Goal: Task Accomplishment & Management: Manage account settings

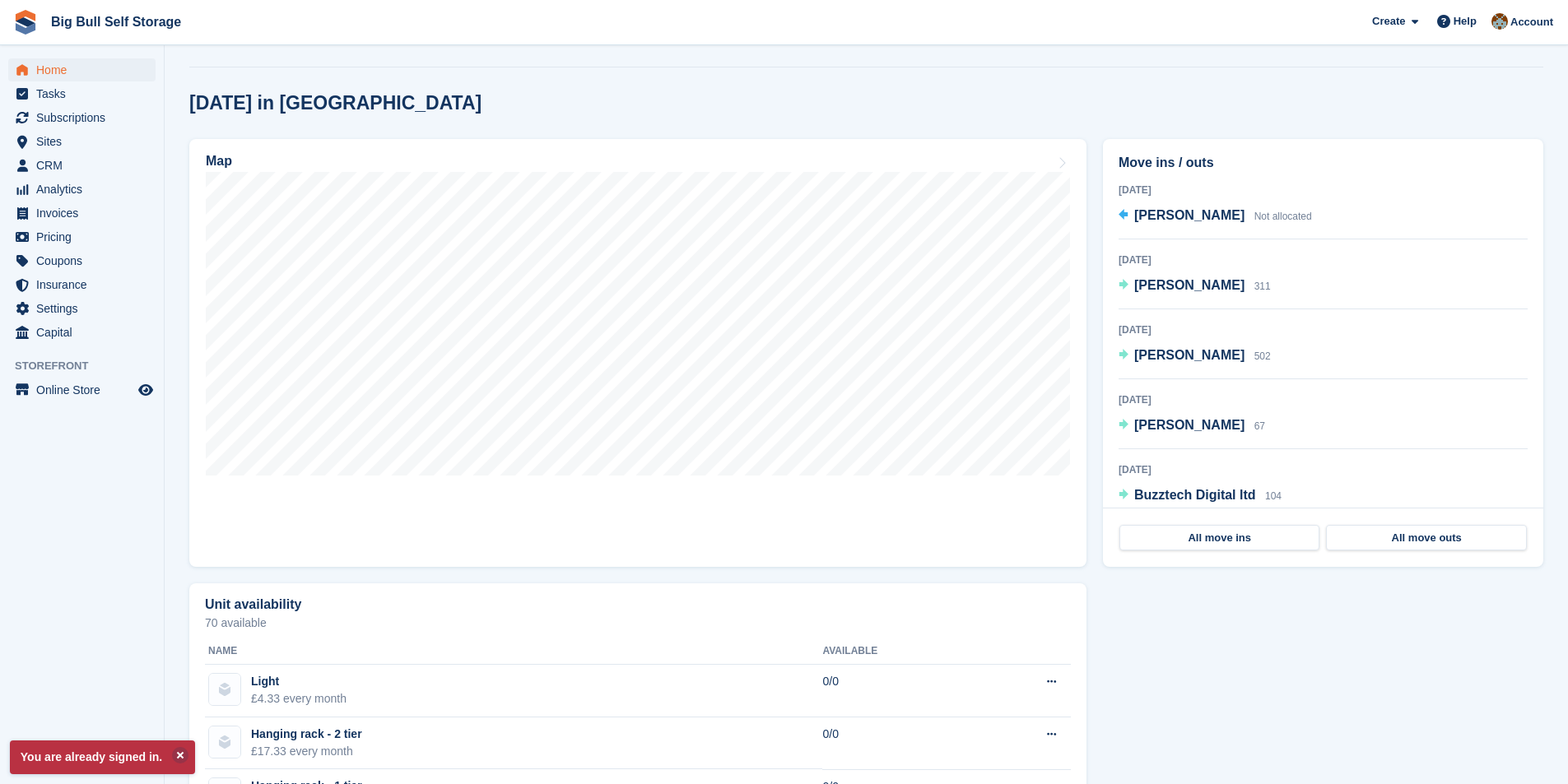
scroll to position [329, 0]
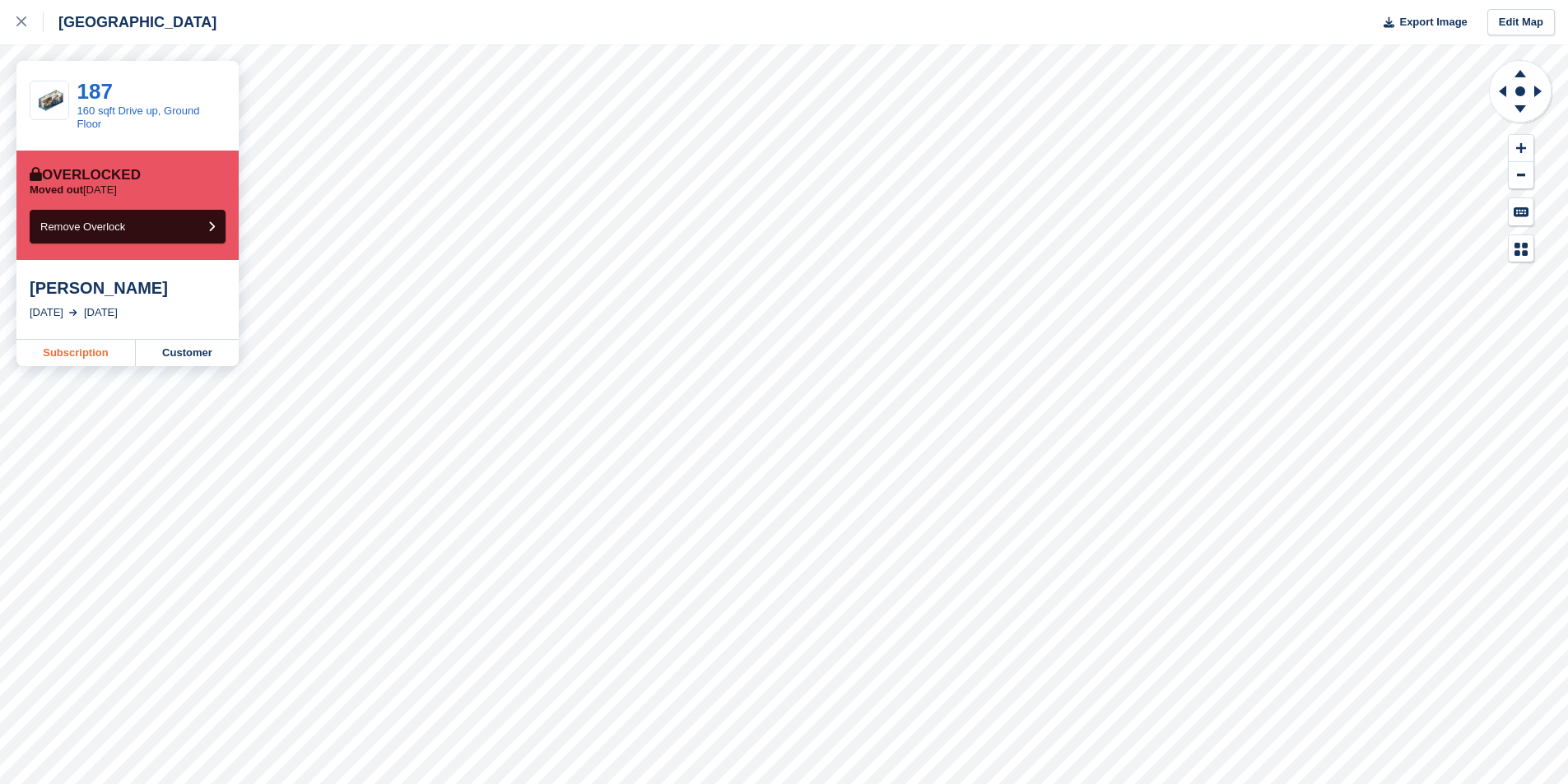
click at [102, 355] on link "Subscription" at bounding box center [76, 353] width 119 height 26
click at [82, 356] on link "Subscription" at bounding box center [76, 353] width 119 height 26
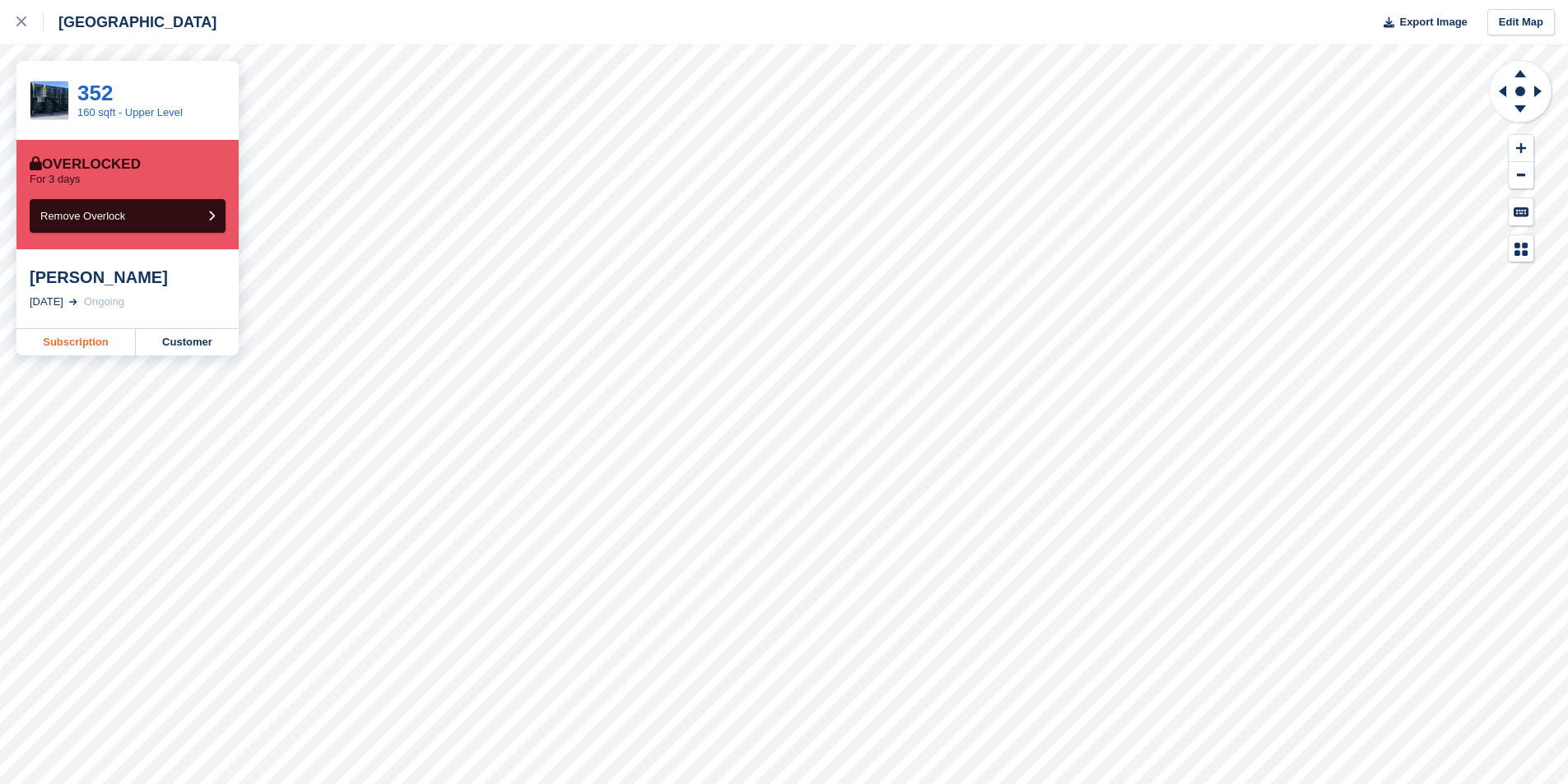
click at [76, 342] on link "Subscription" at bounding box center [76, 342] width 119 height 26
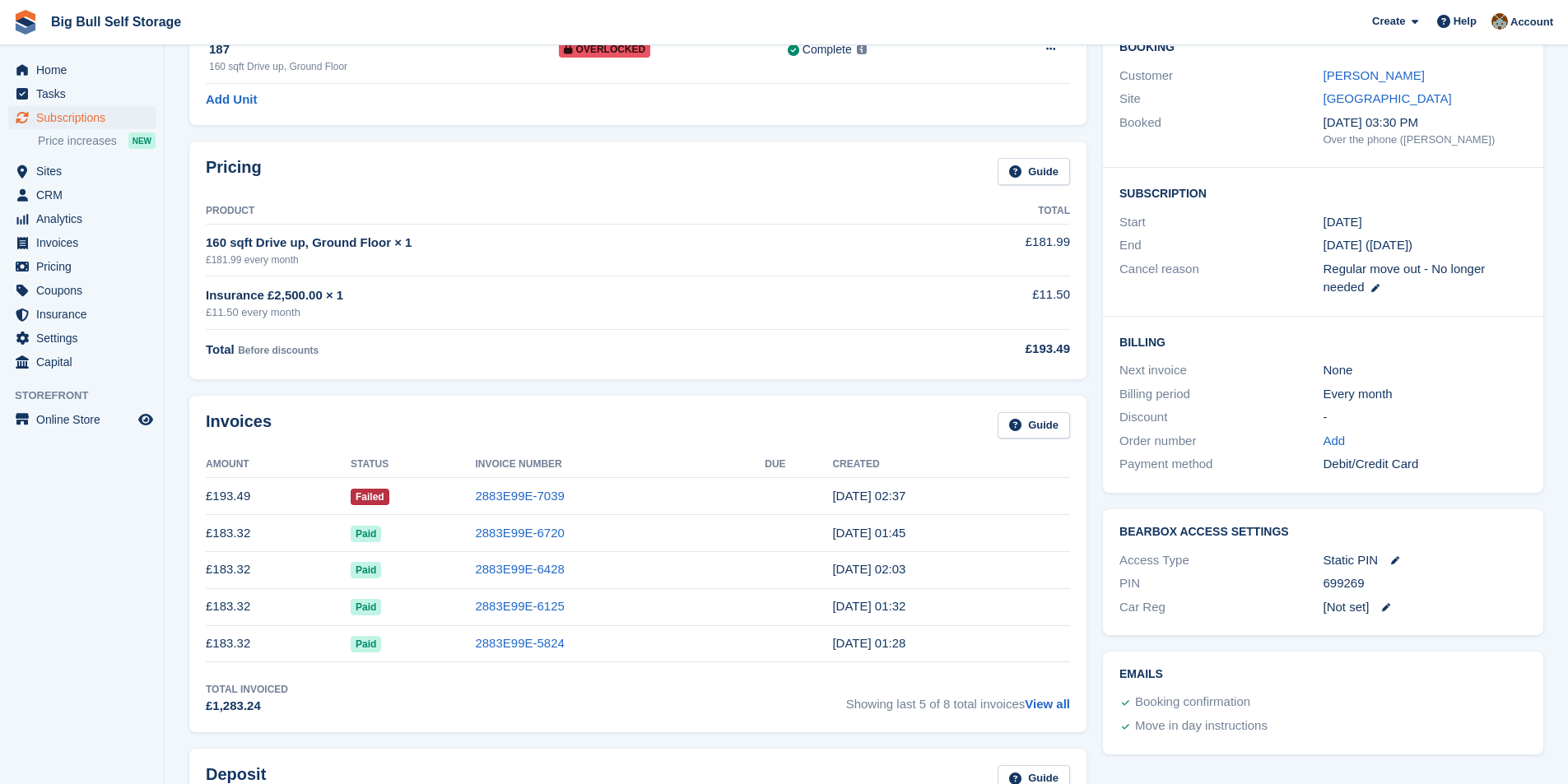
scroll to position [164, 0]
click at [533, 494] on link "2883E99E-7039" at bounding box center [519, 493] width 88 height 14
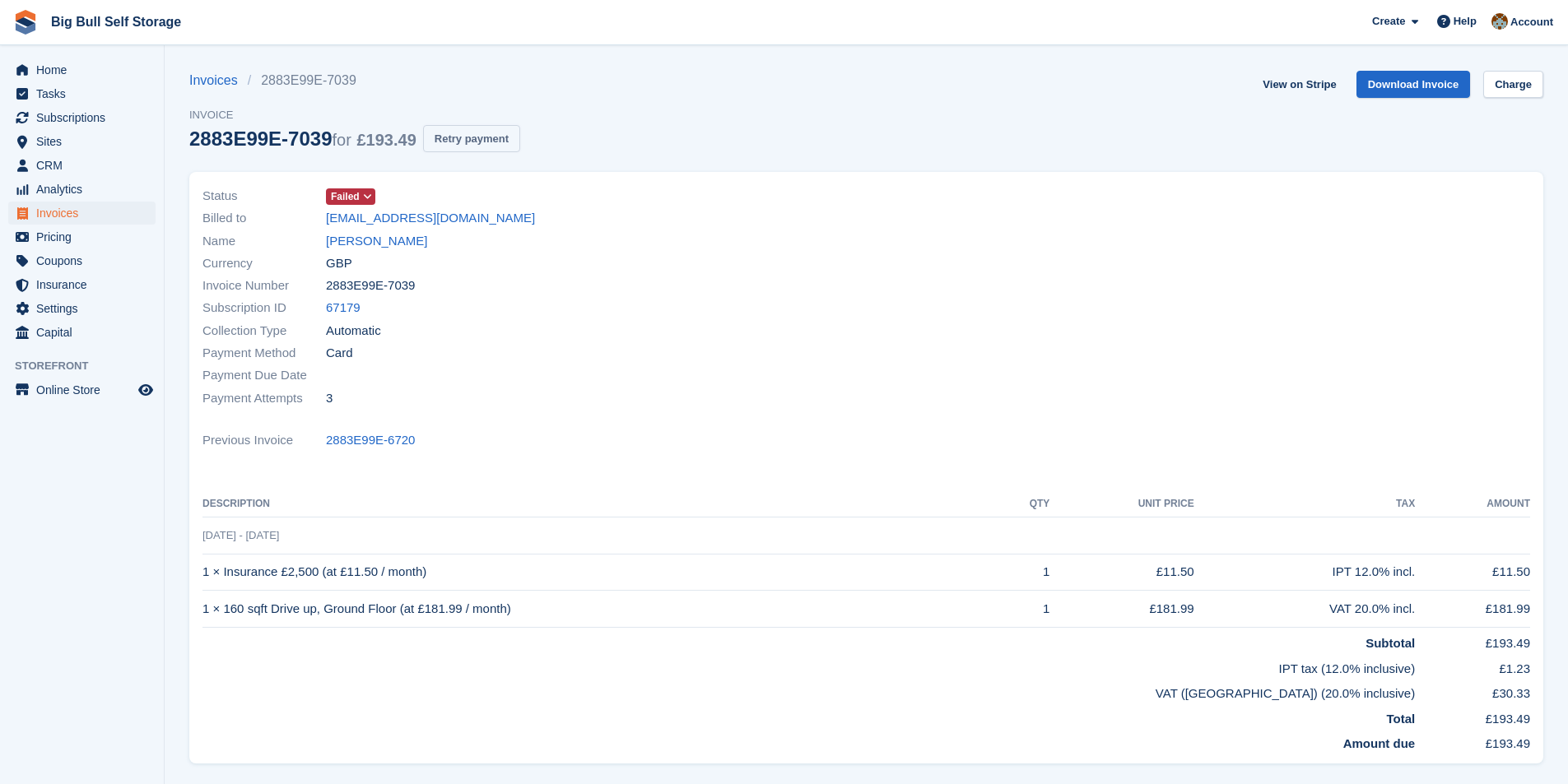
click at [484, 143] on button "Retry payment" at bounding box center [471, 139] width 97 height 27
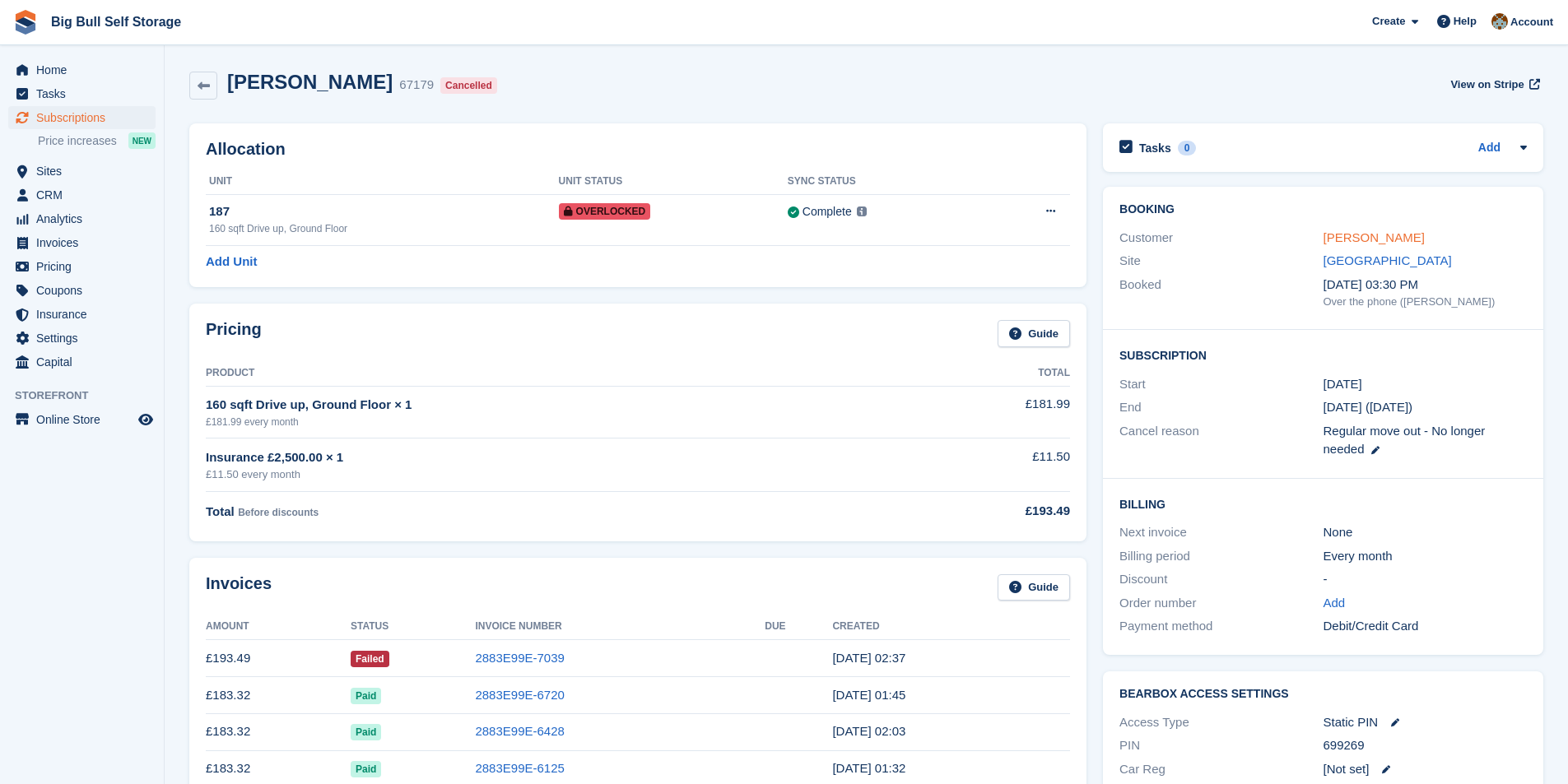
click at [1341, 243] on link "[PERSON_NAME]" at bounding box center [1374, 237] width 101 height 14
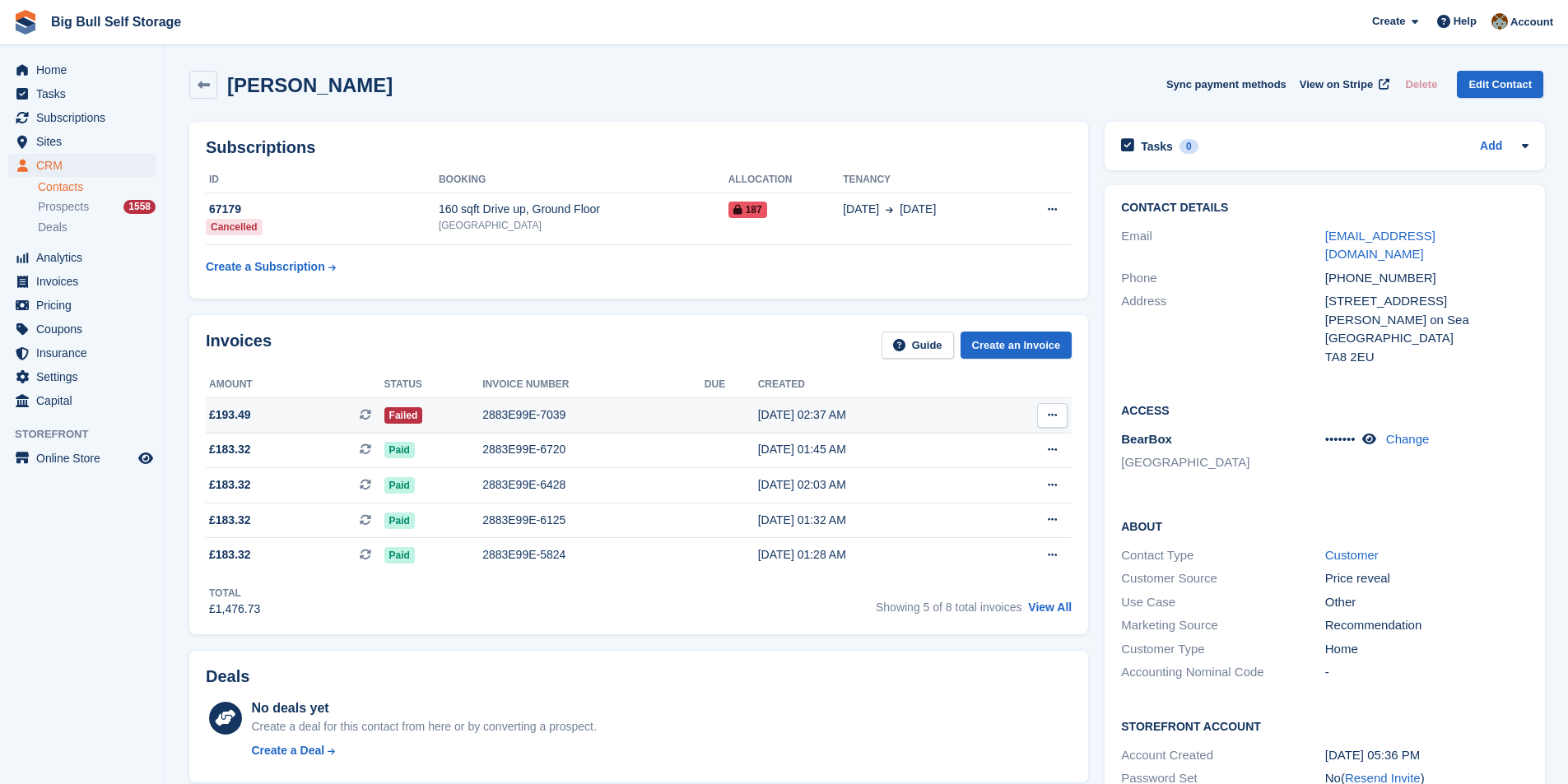
click at [491, 417] on div "2883E99E-7039" at bounding box center [593, 415] width 222 height 17
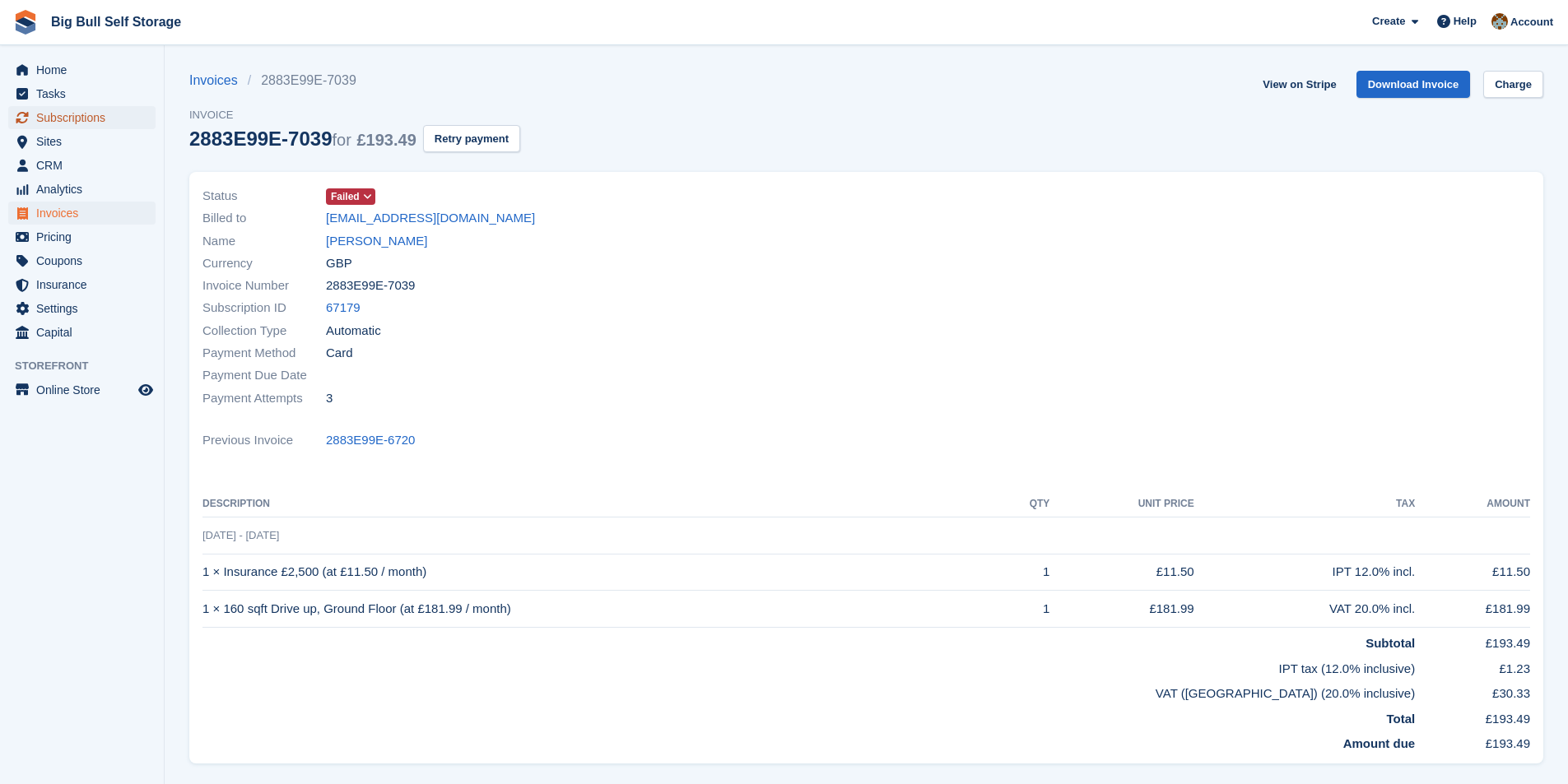
click at [40, 119] on span "Subscriptions" at bounding box center [86, 117] width 99 height 23
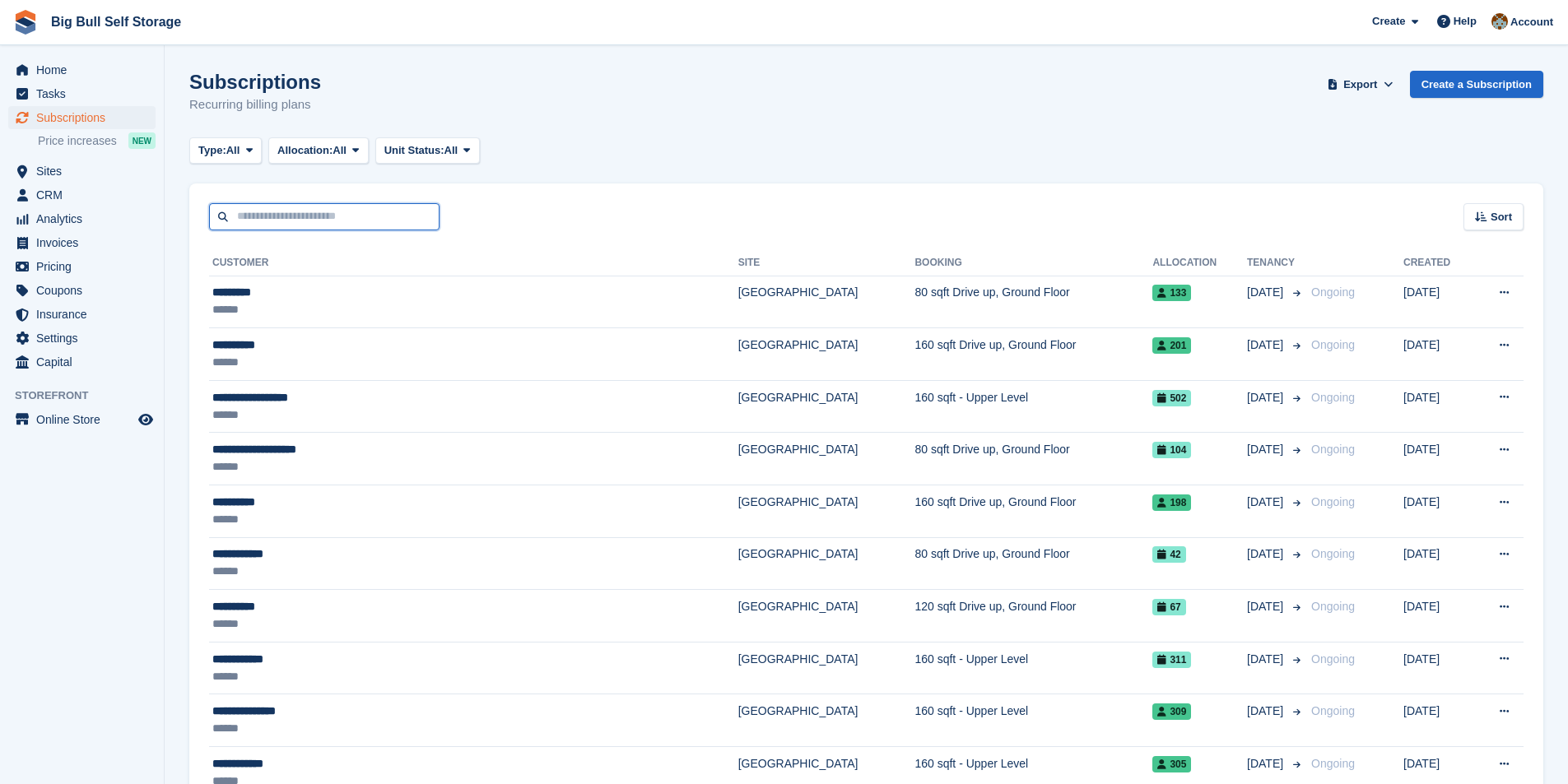
click at [365, 208] on input "text" at bounding box center [324, 217] width 231 height 27
type input "**********"
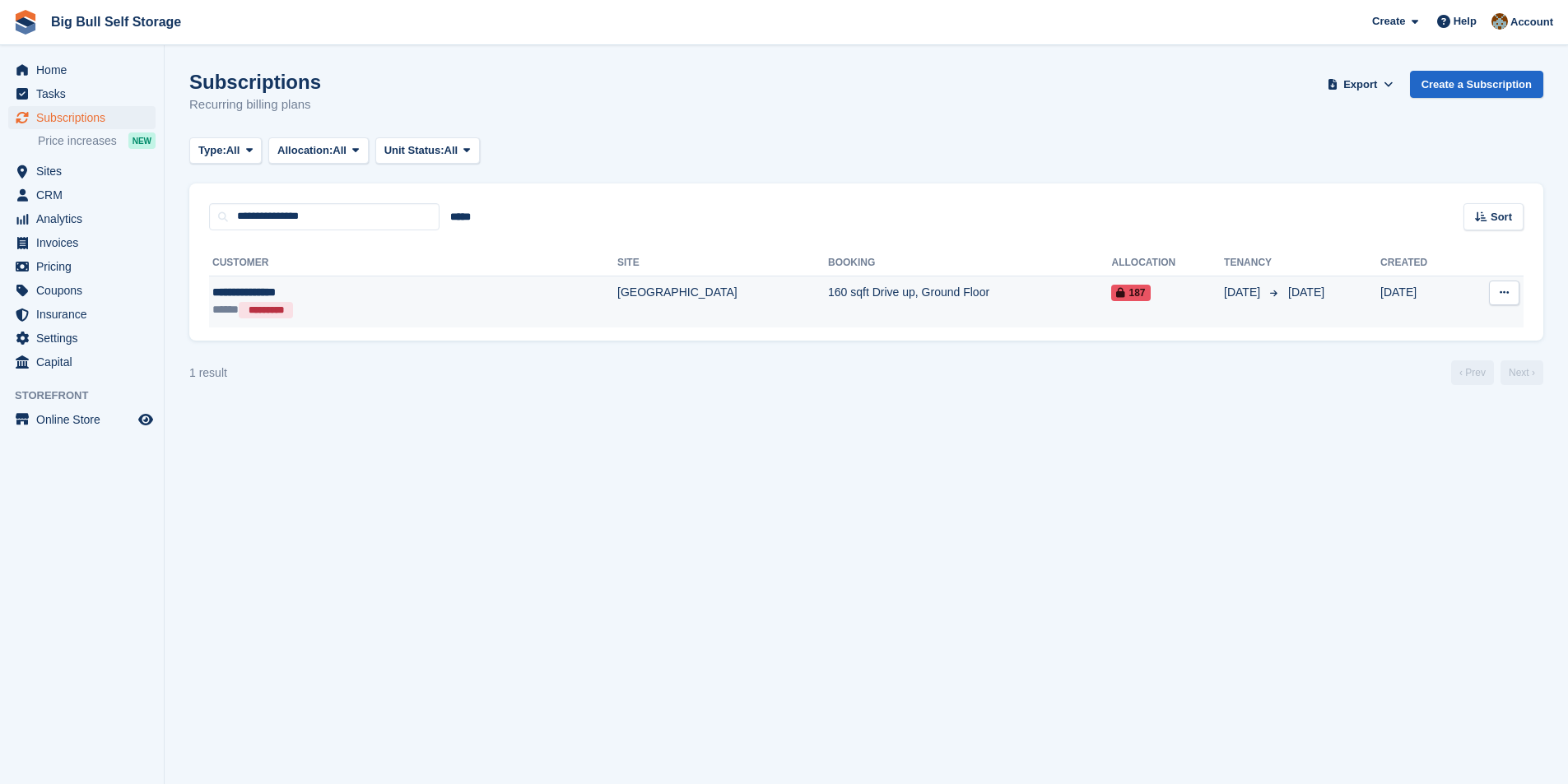
click at [1486, 296] on td "View customer Cancelled This subscription has already been cancelled." at bounding box center [1493, 301] width 61 height 52
click at [1502, 293] on icon at bounding box center [1504, 293] width 9 height 11
click at [828, 293] on td "160 sqft Drive up, Ground Floor" at bounding box center [969, 301] width 283 height 52
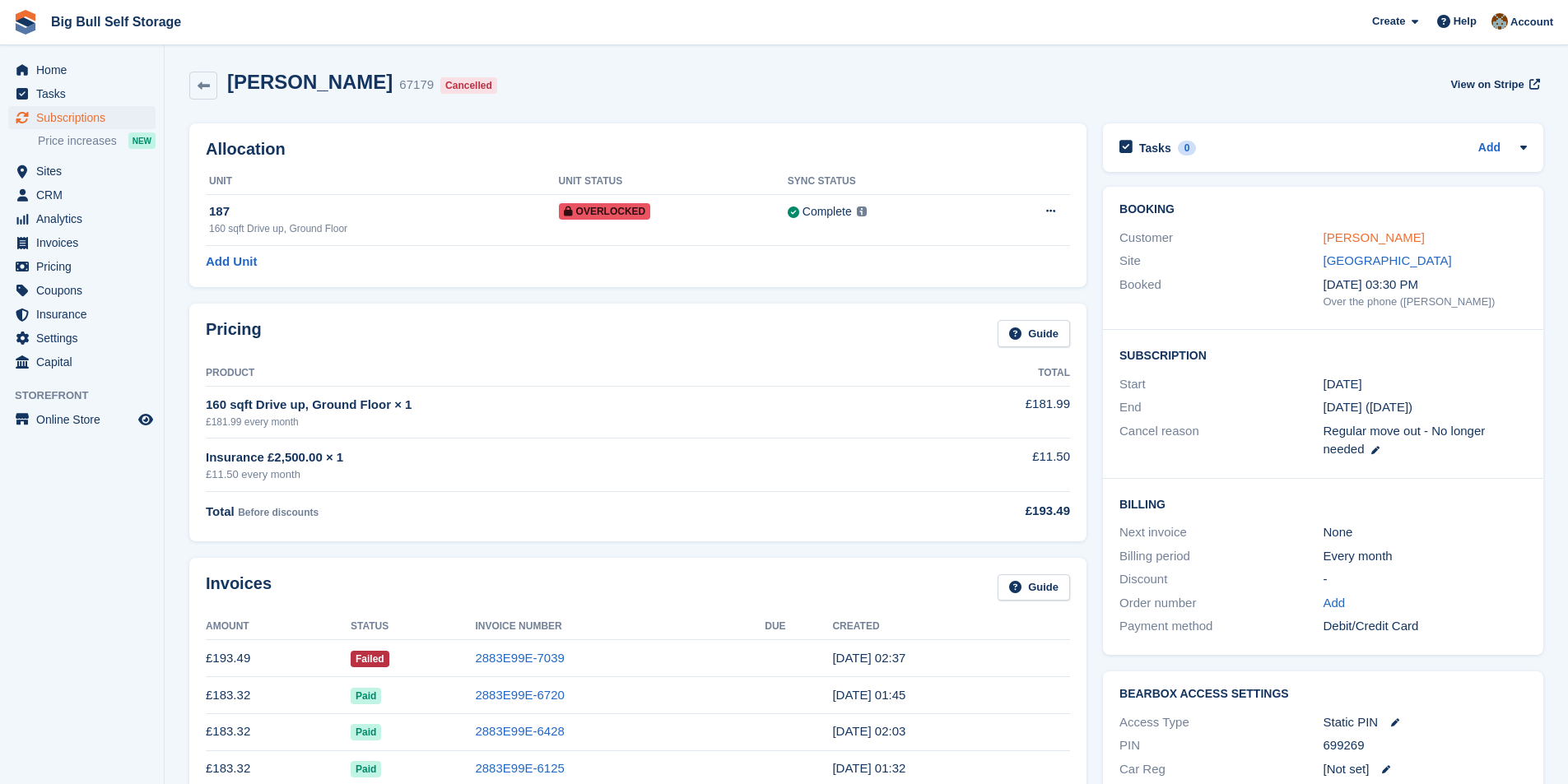
click at [1345, 233] on link "Mark Stephenson" at bounding box center [1374, 237] width 101 height 14
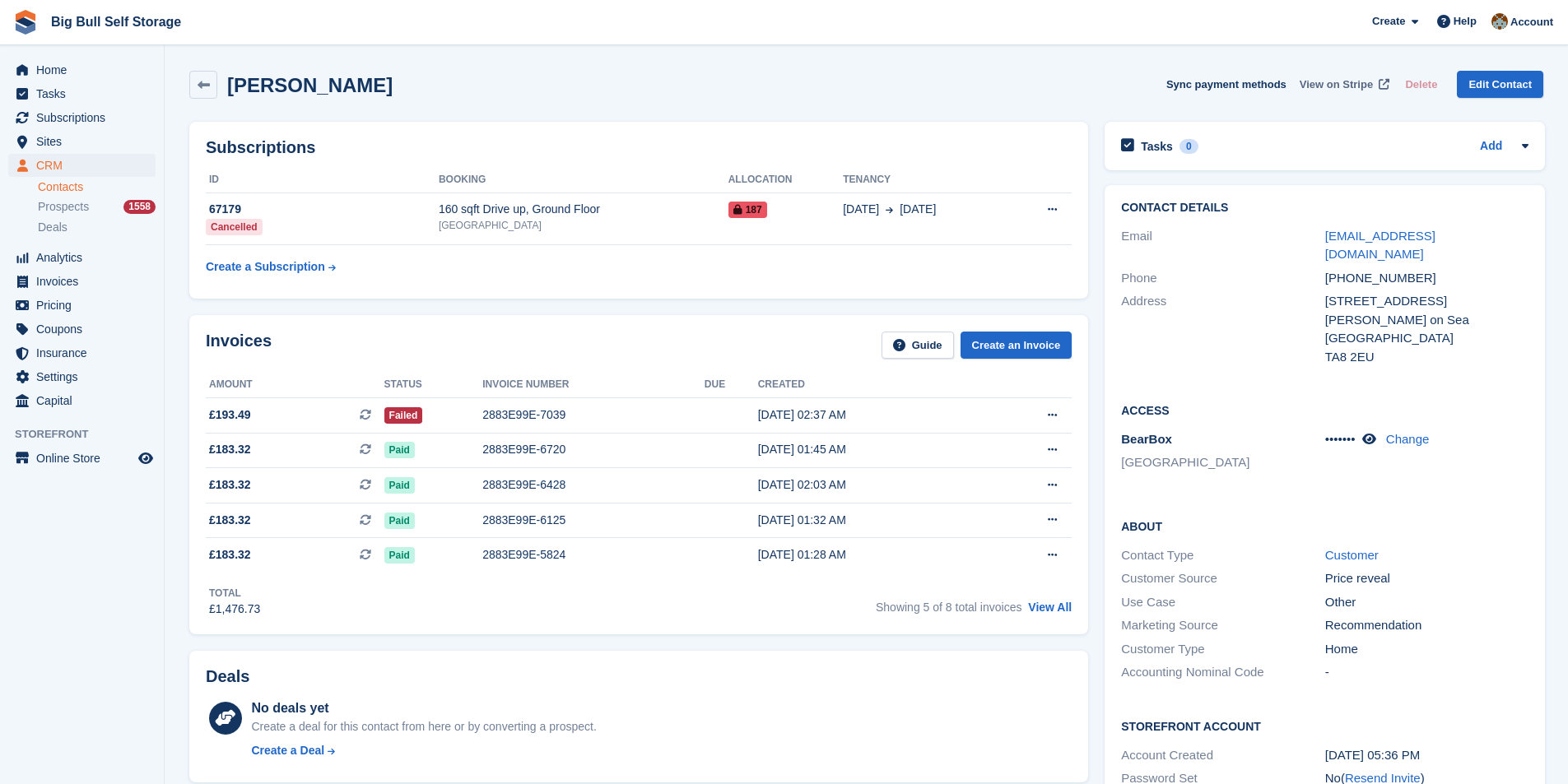
click at [1363, 82] on span "View on Stripe" at bounding box center [1336, 84] width 73 height 16
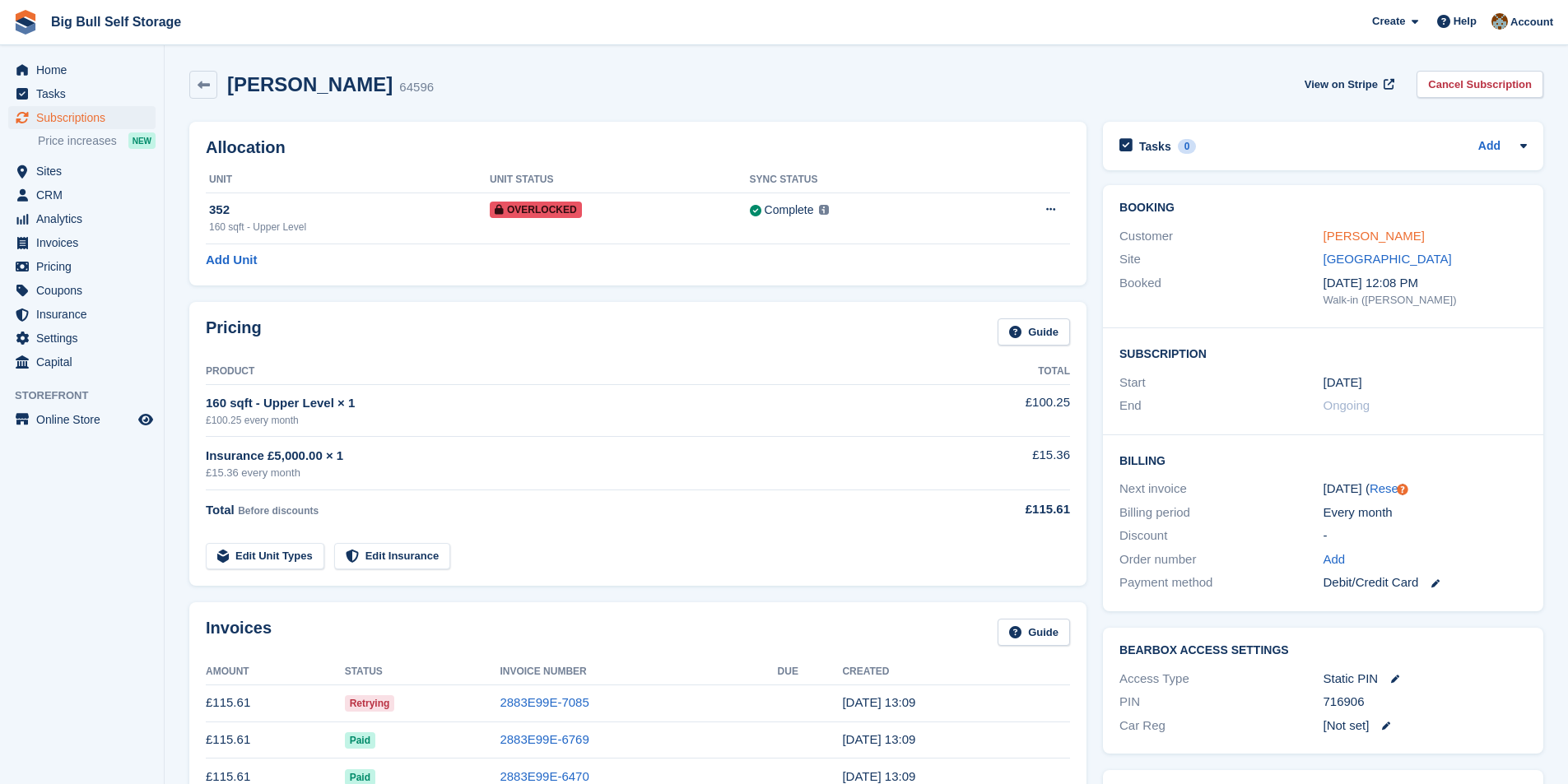
click at [1360, 238] on link "[PERSON_NAME]" at bounding box center [1374, 236] width 101 height 14
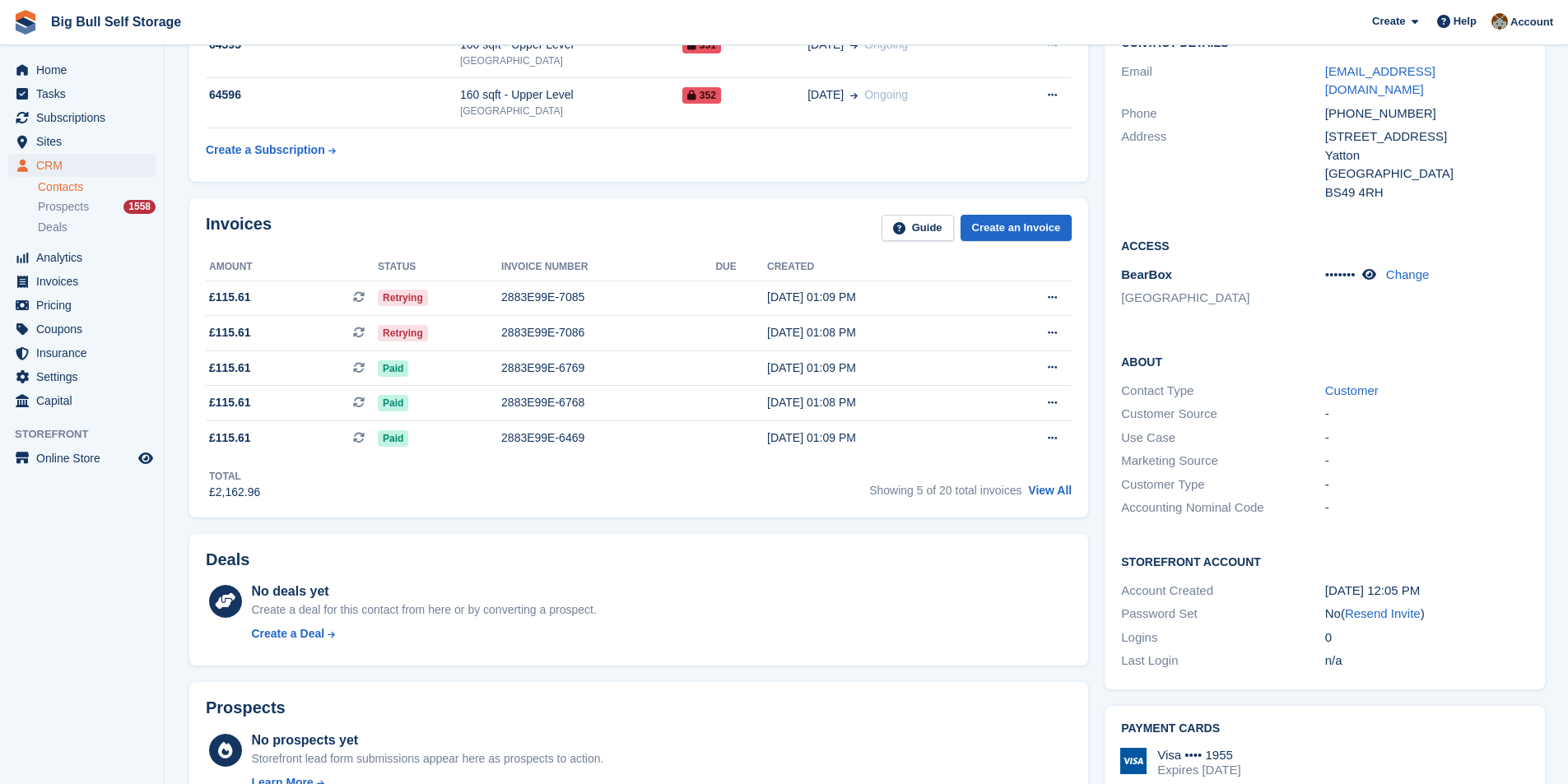
scroll to position [82, 0]
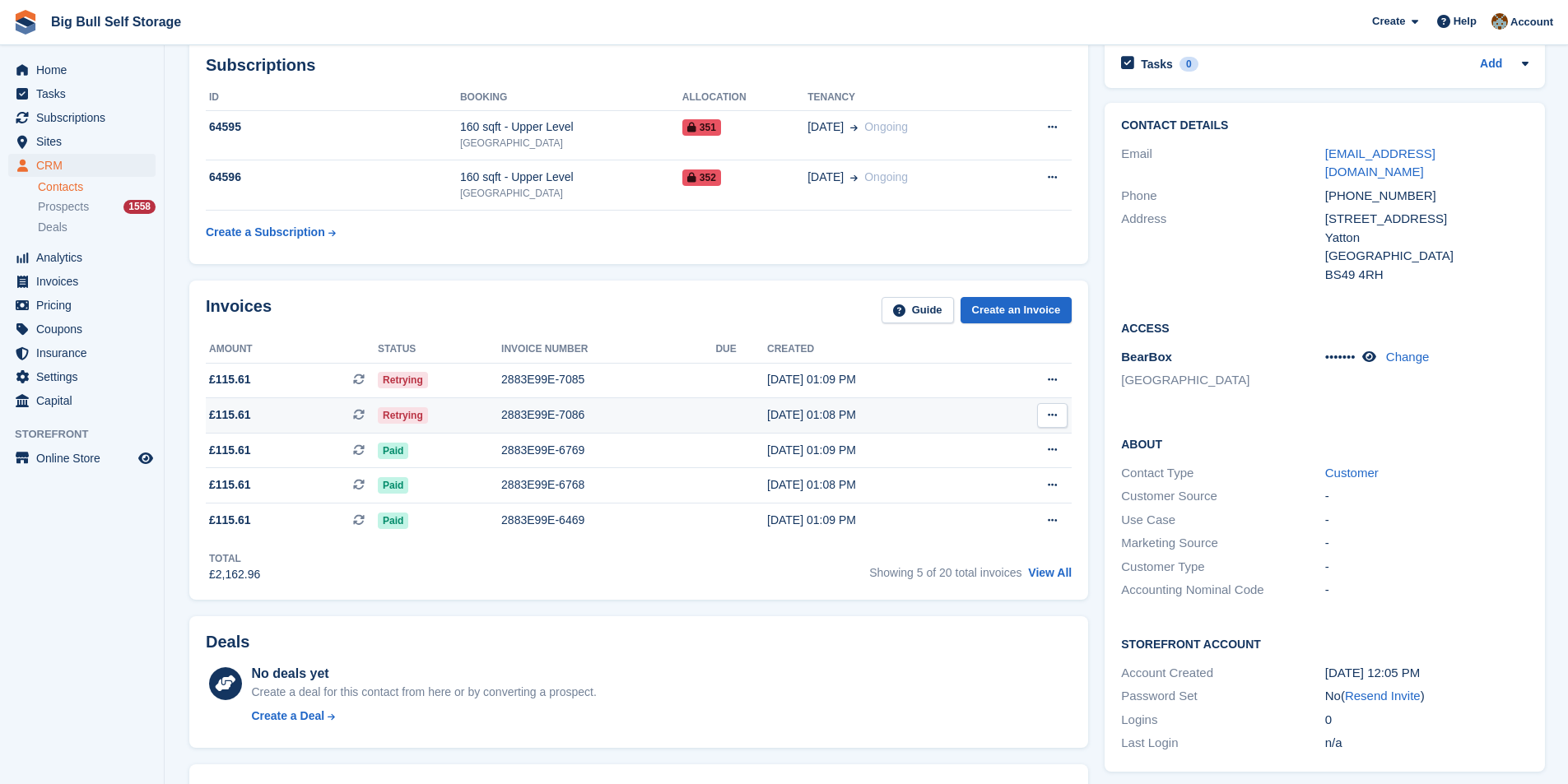
click at [567, 418] on div "2883E99E-7086" at bounding box center [608, 415] width 214 height 17
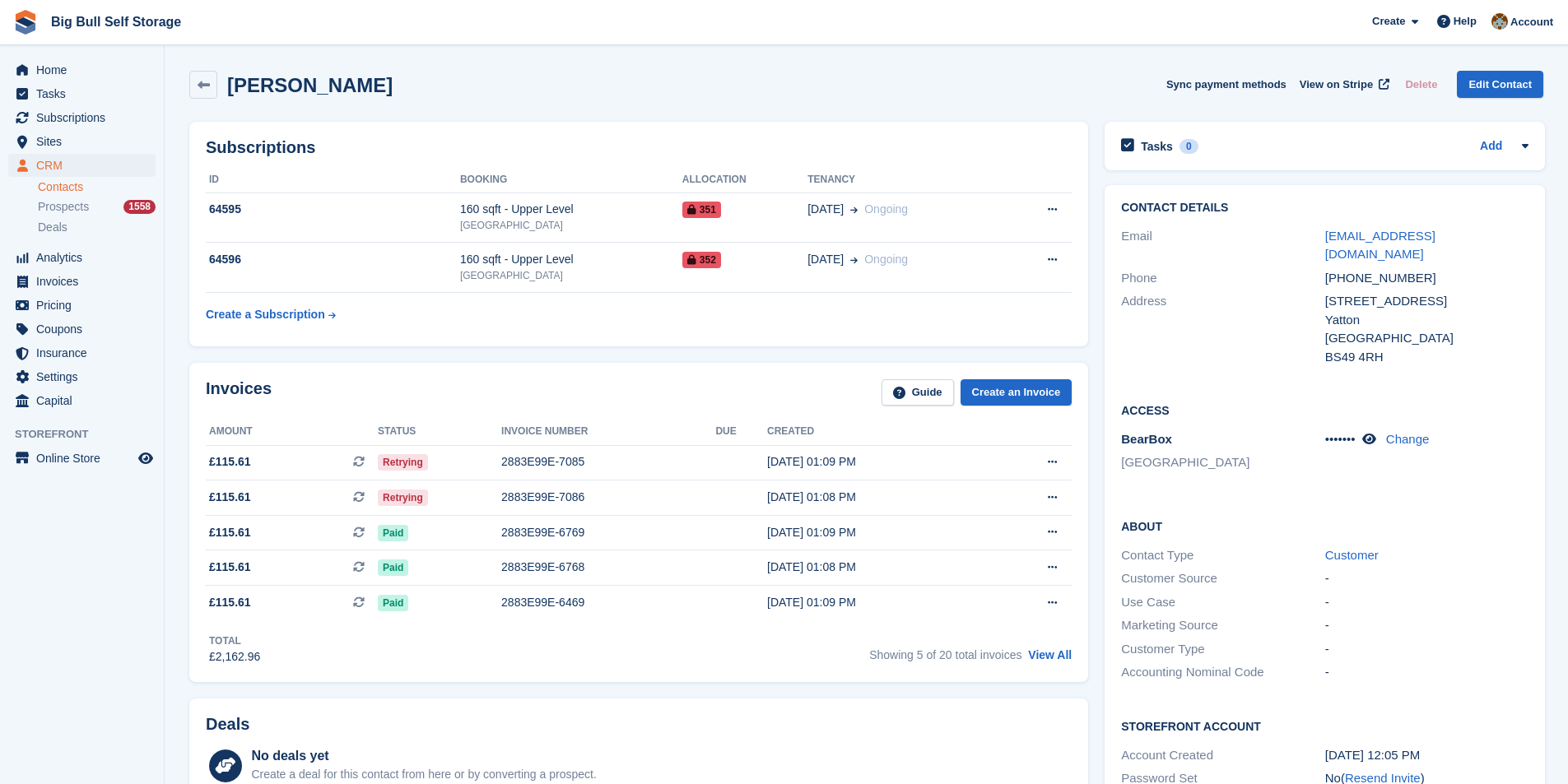
scroll to position [82, 0]
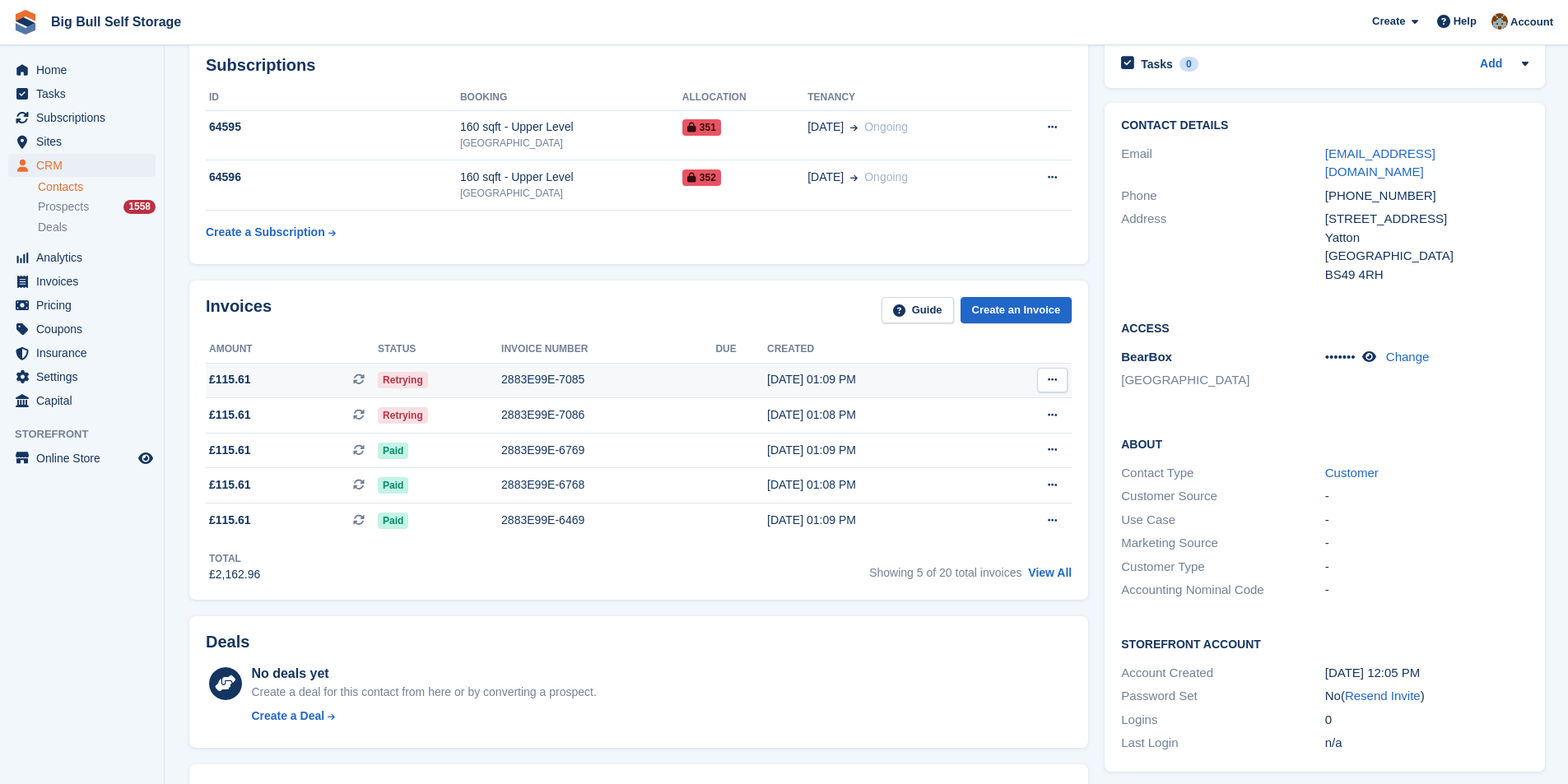
click at [558, 374] on div "2883E99E-7085" at bounding box center [608, 379] width 214 height 17
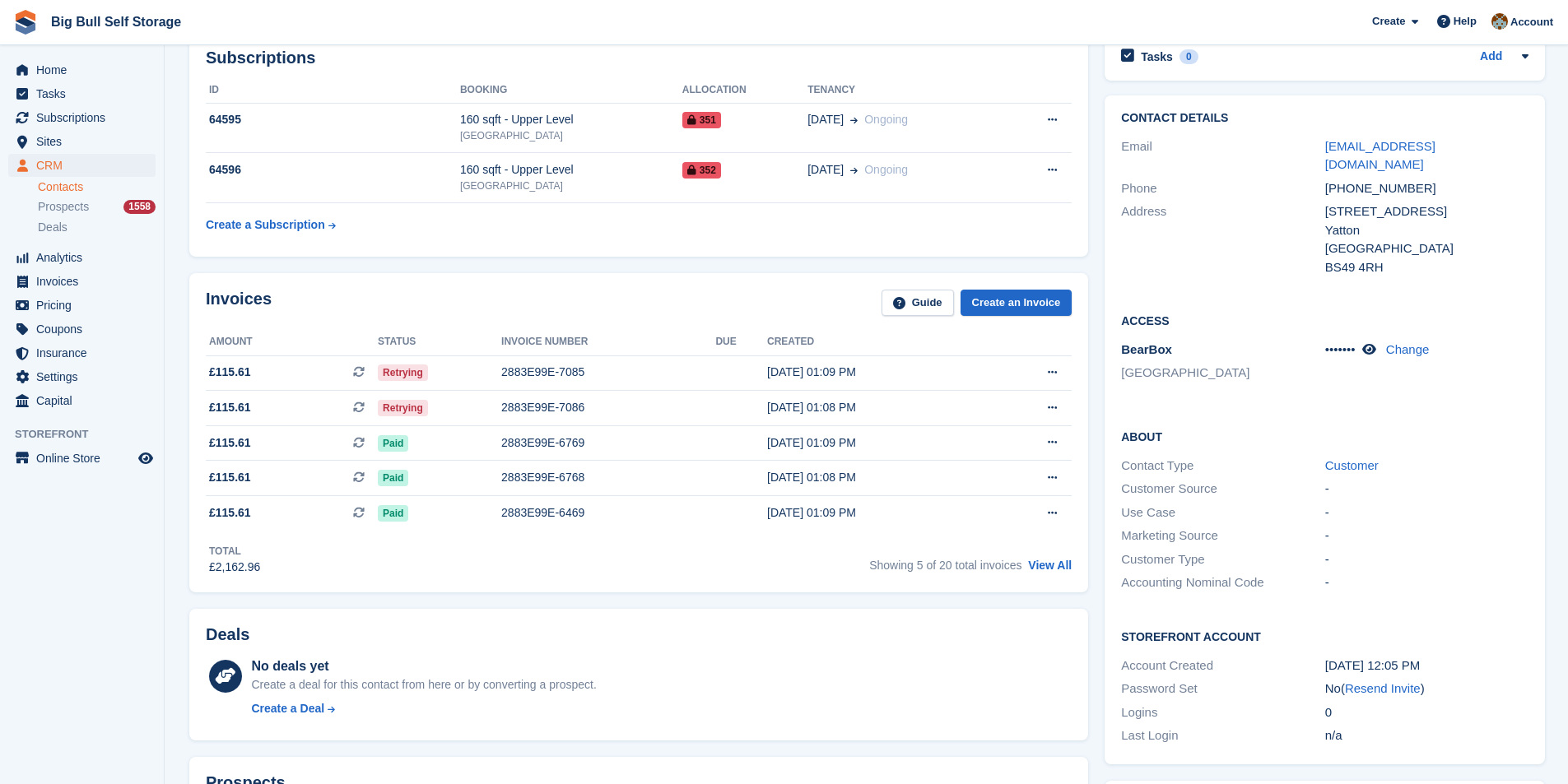
scroll to position [82, 0]
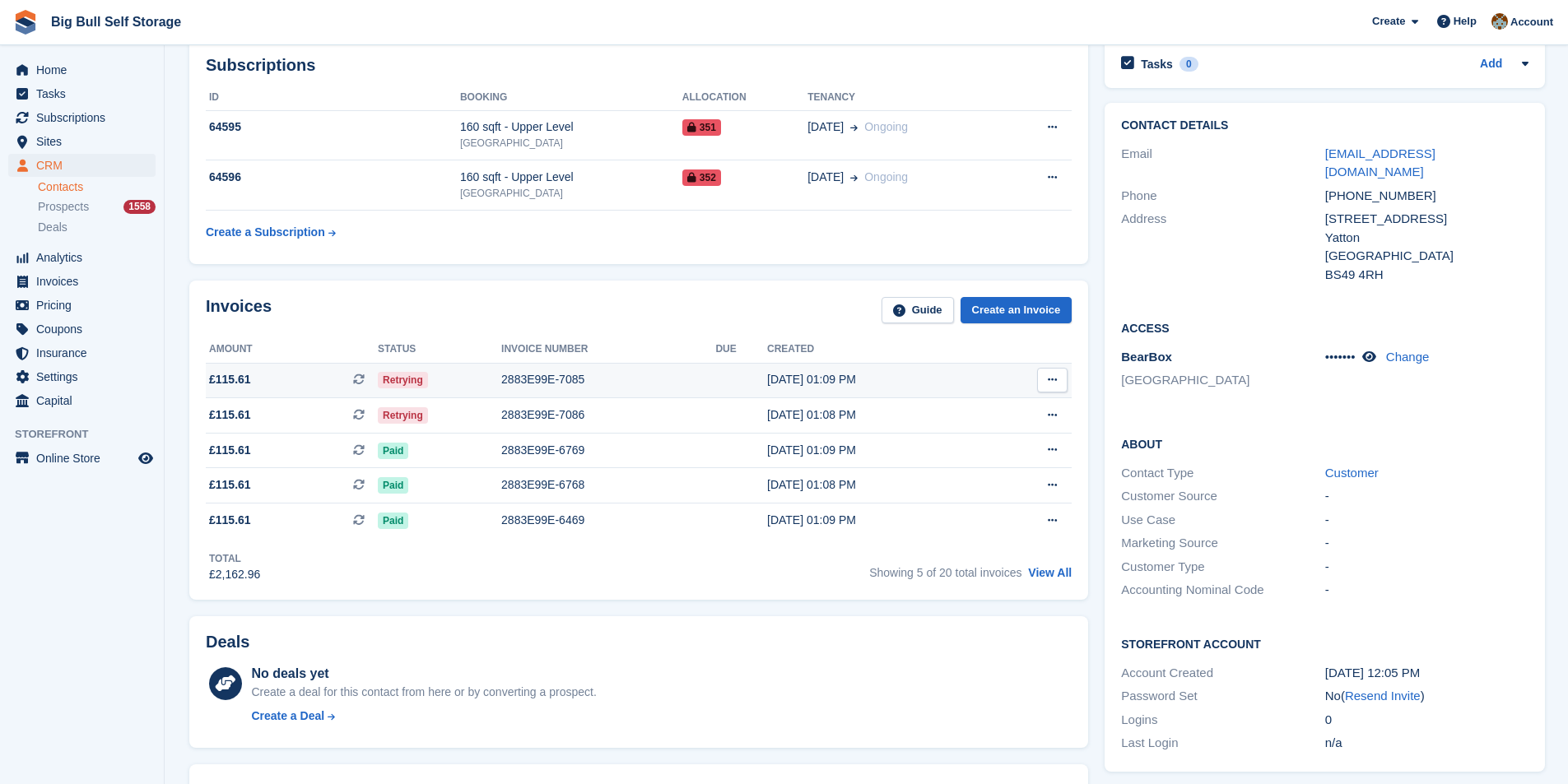
click at [539, 378] on div "2883E99E-7085" at bounding box center [608, 379] width 214 height 17
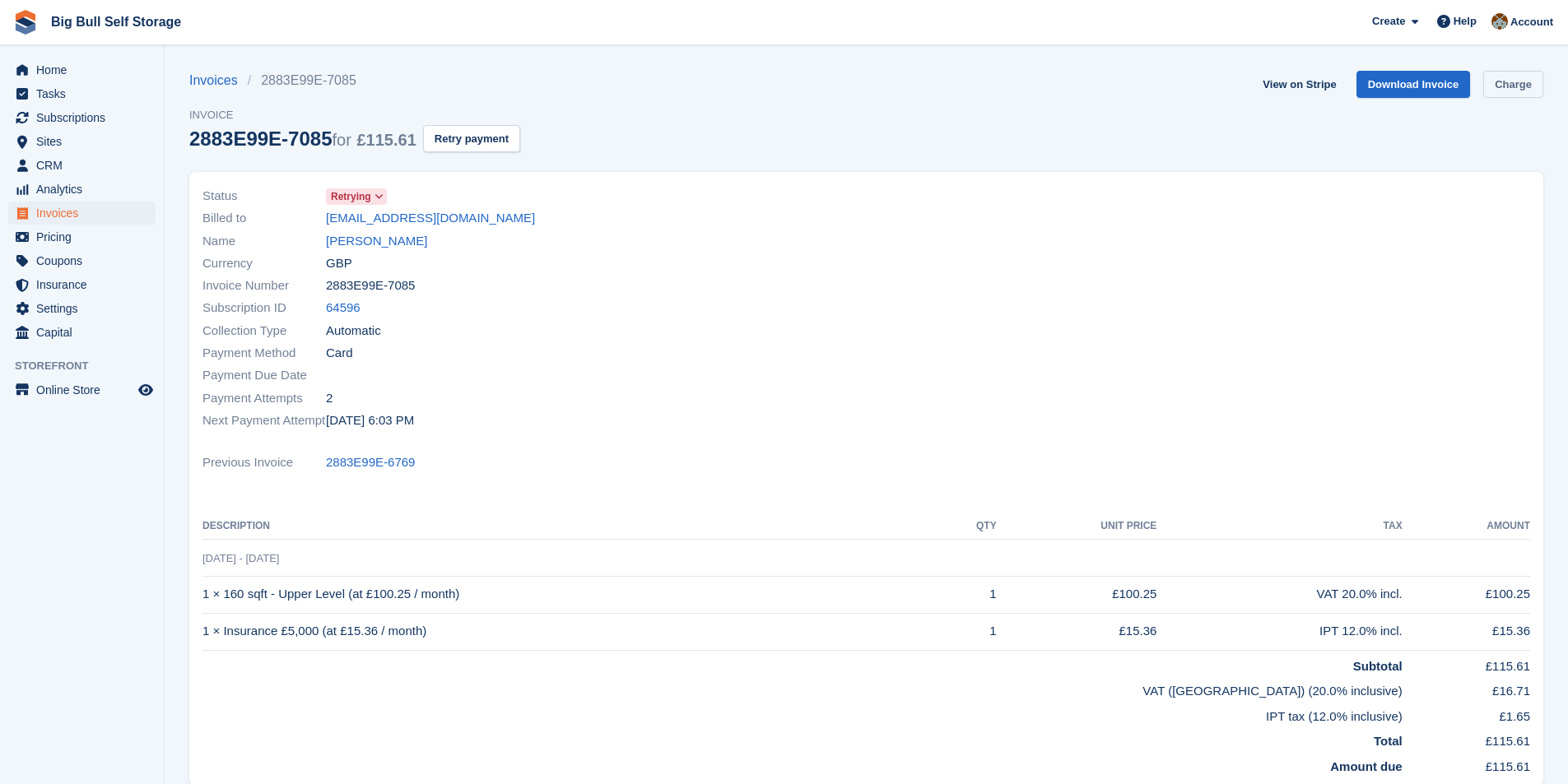
click at [1507, 84] on link "Charge" at bounding box center [1513, 84] width 60 height 27
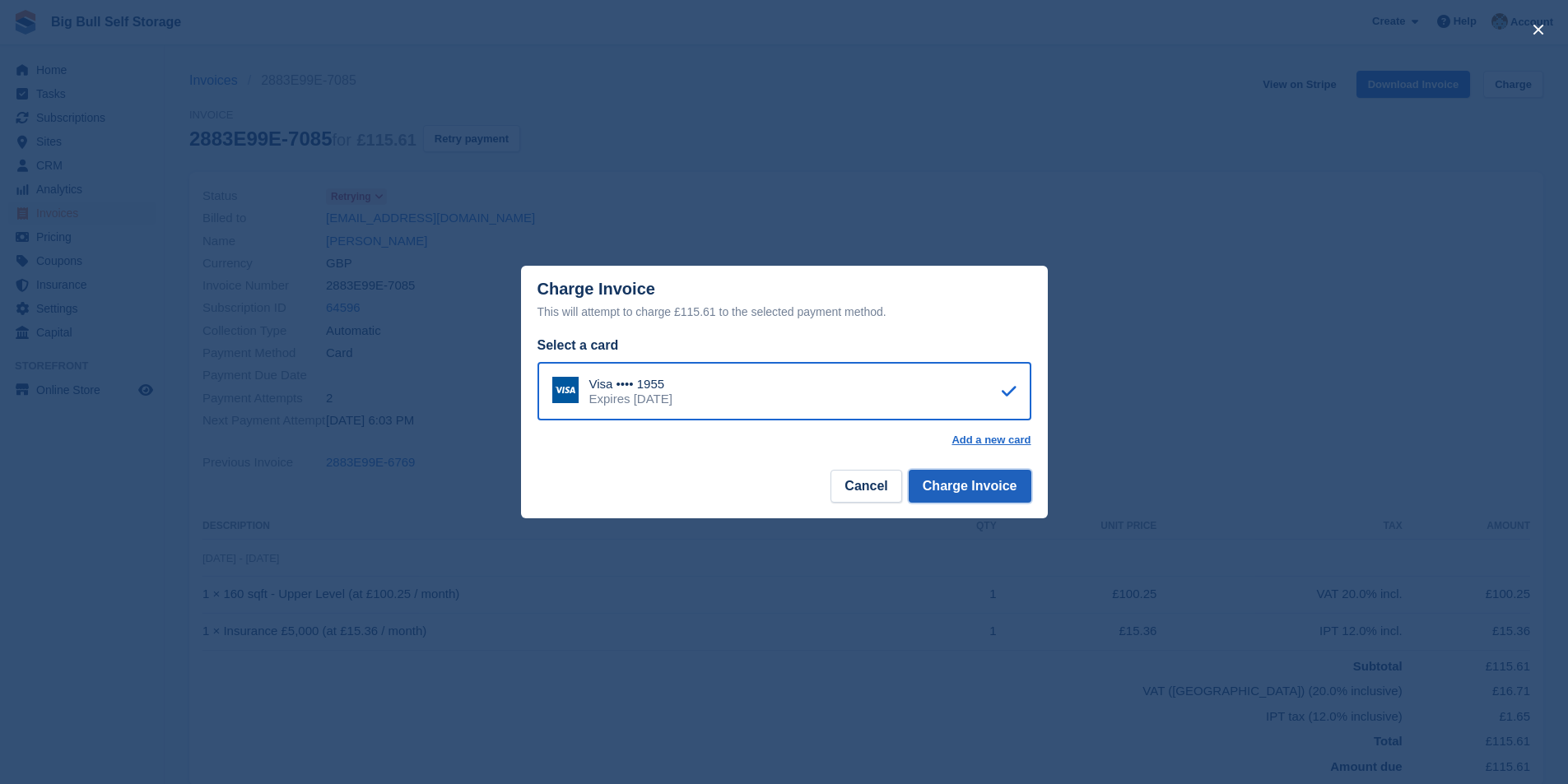
click at [966, 488] on button "Charge Invoice" at bounding box center [970, 486] width 123 height 33
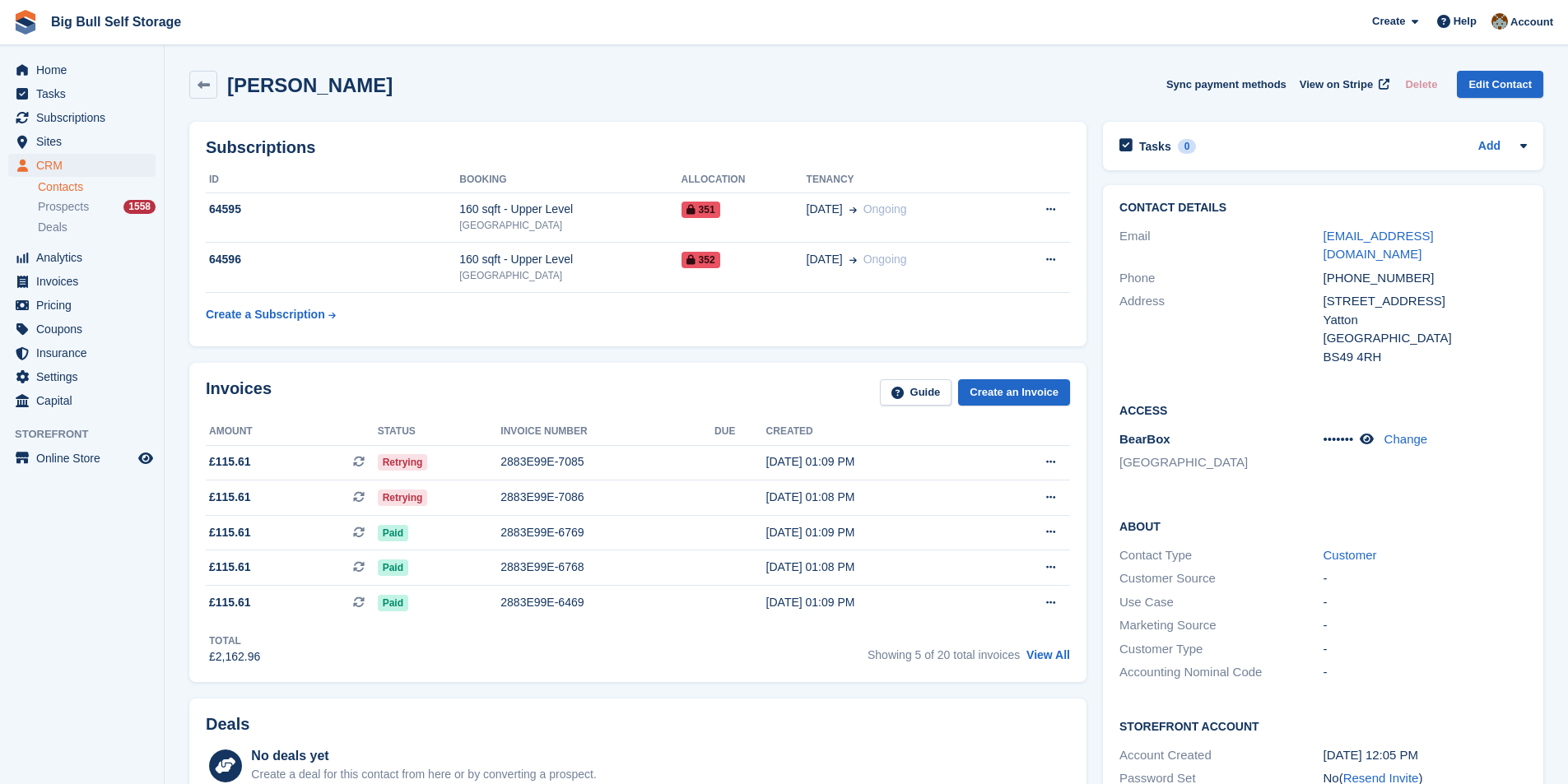
scroll to position [82, 0]
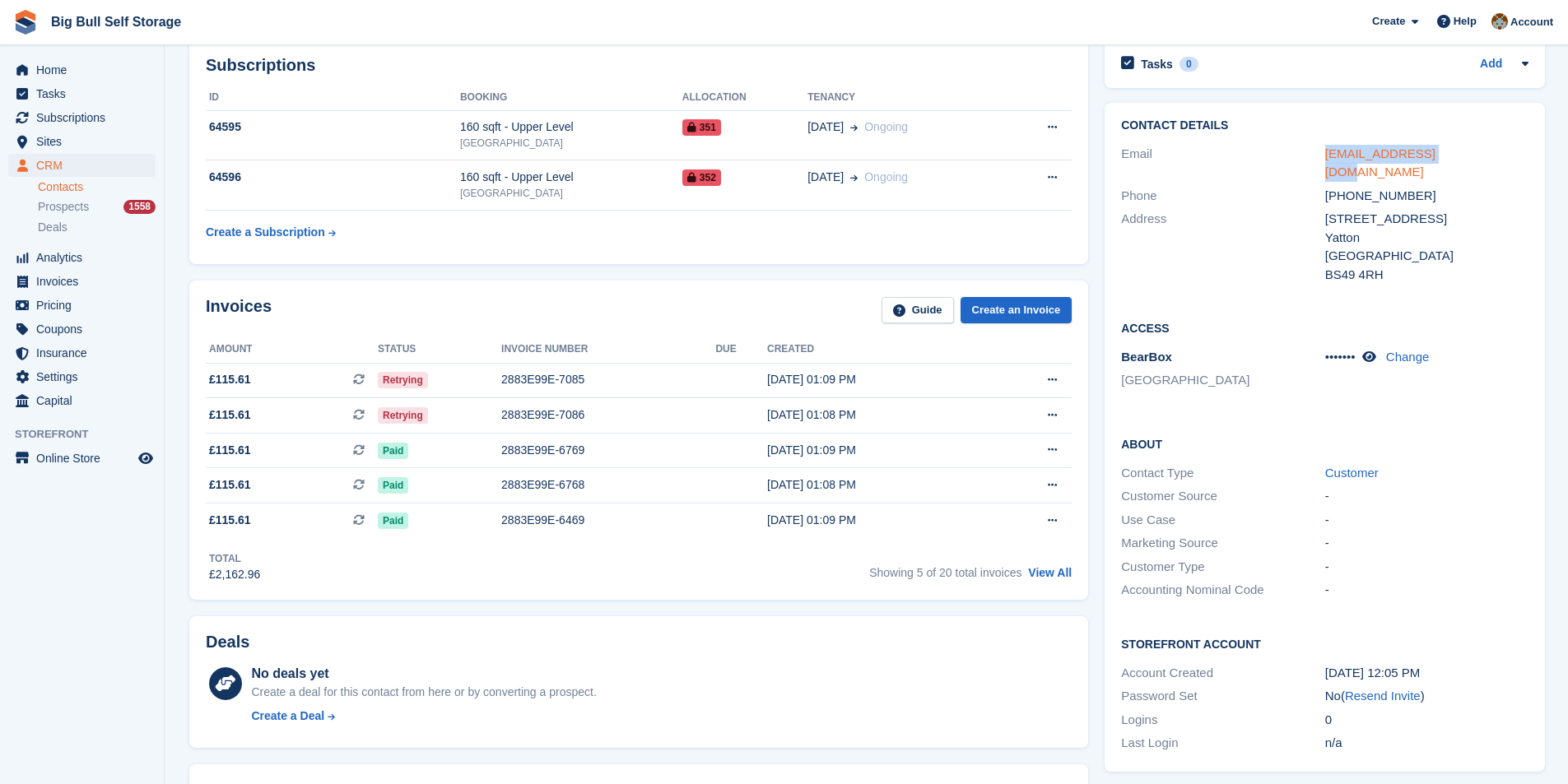
drag, startPoint x: 1463, startPoint y: 154, endPoint x: 1326, endPoint y: 154, distance: 137.0
click at [1326, 154] on div "[EMAIL_ADDRESS][DOMAIN_NAME]" at bounding box center [1426, 163] width 203 height 37
copy link "[EMAIL_ADDRESS][DOMAIN_NAME]"
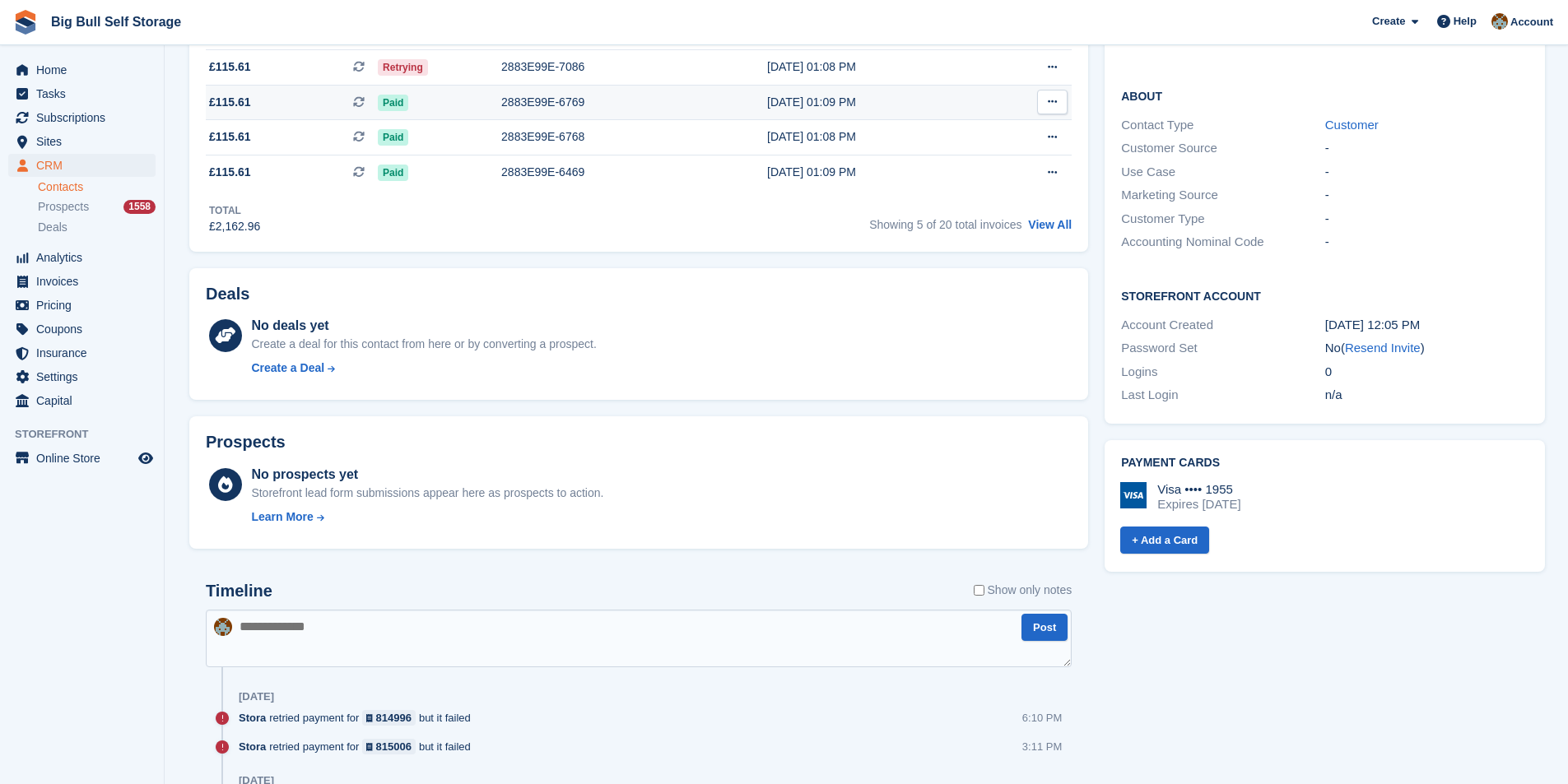
scroll to position [576, 0]
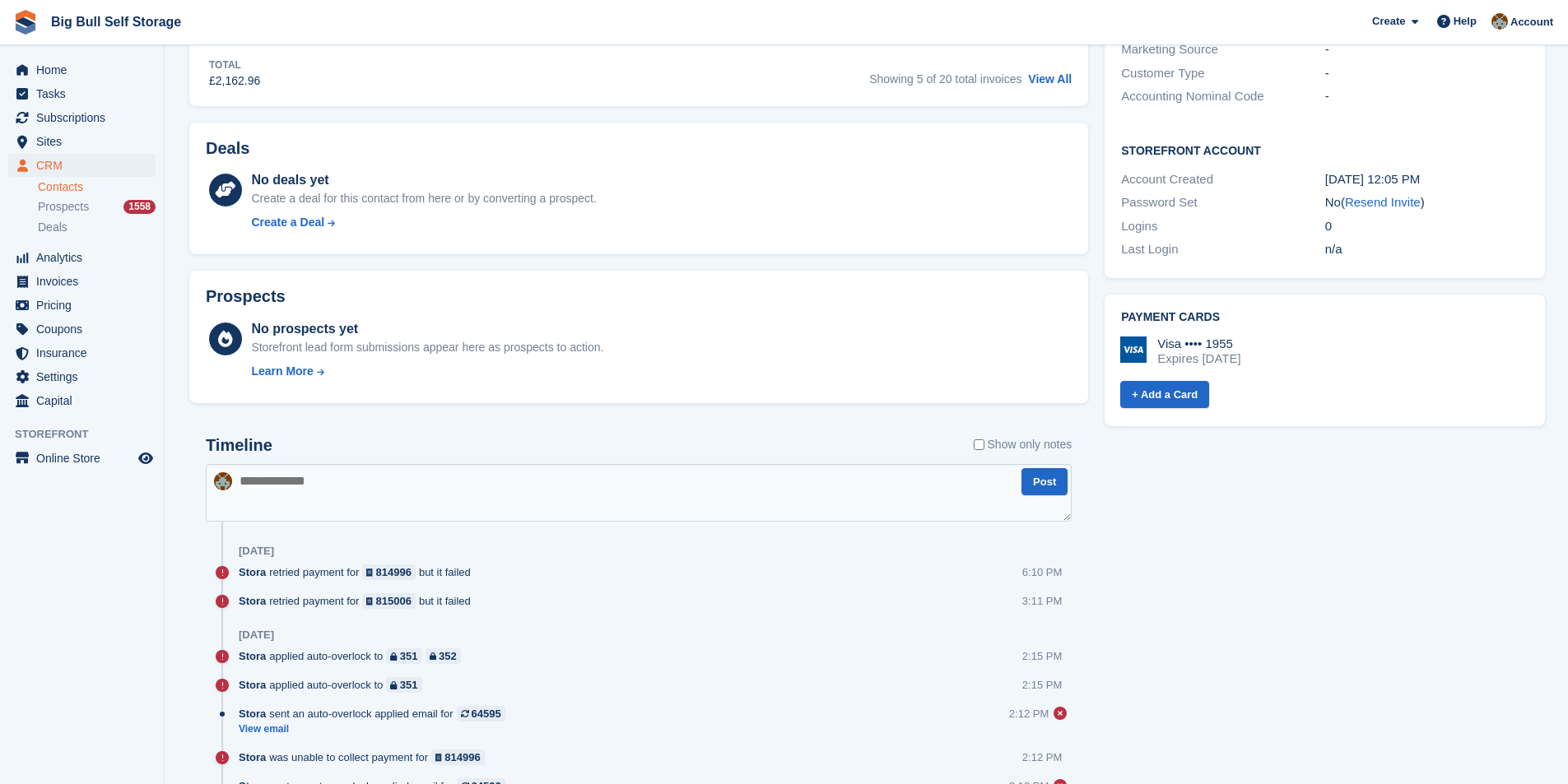
click at [433, 473] on textarea at bounding box center [639, 493] width 866 height 58
paste textarea "**********"
type textarea "**********"
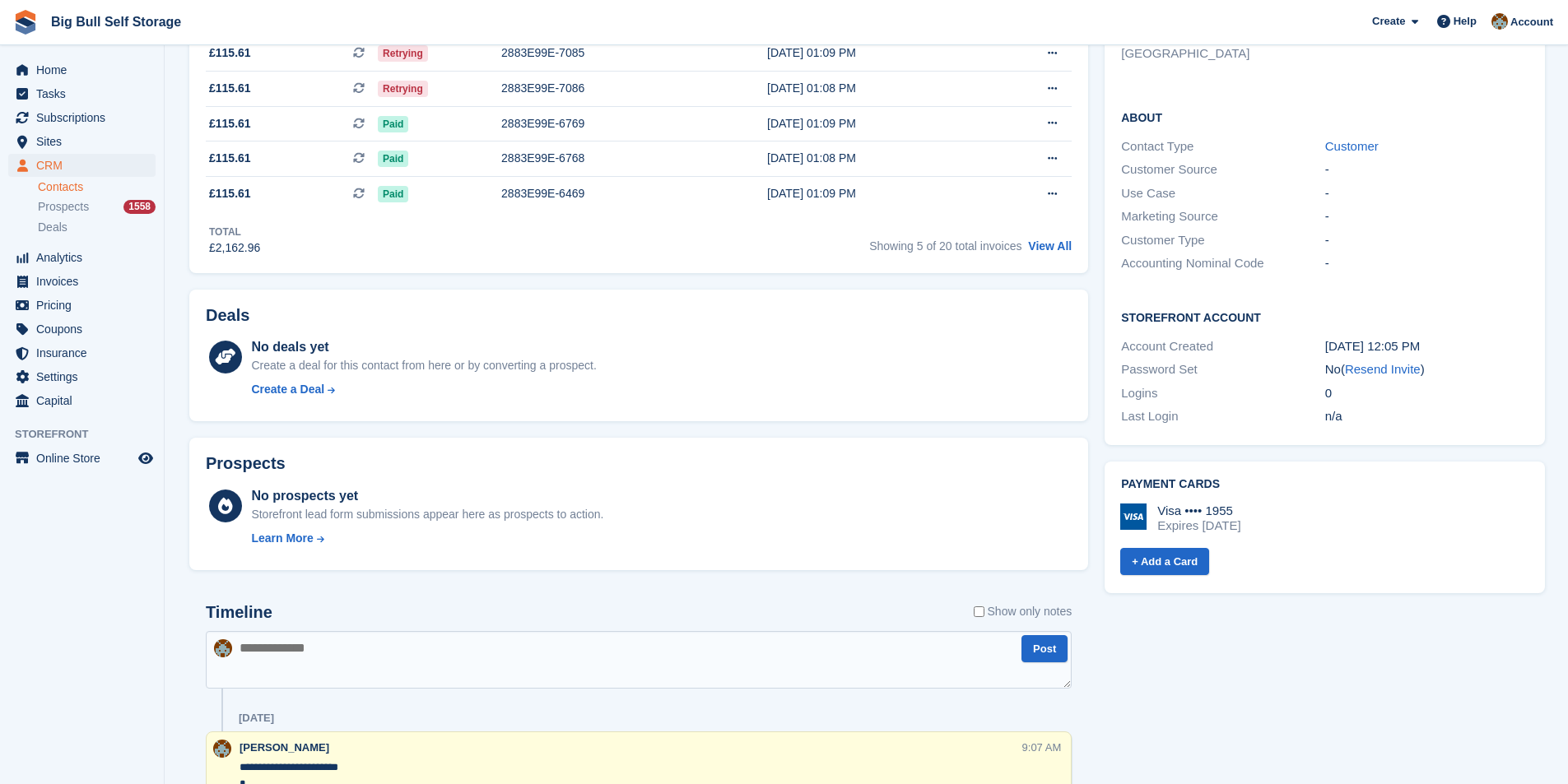
scroll to position [164, 0]
